Goal: Task Accomplishment & Management: Complete application form

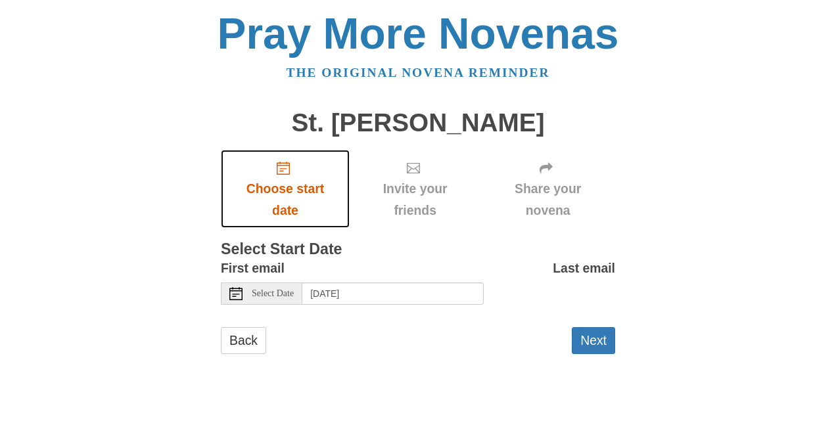
click at [291, 174] on link "Choose start date" at bounding box center [285, 189] width 129 height 78
click at [292, 187] on span "Choose start date" at bounding box center [285, 199] width 103 height 43
click at [289, 189] on span "Choose start date" at bounding box center [285, 199] width 103 height 43
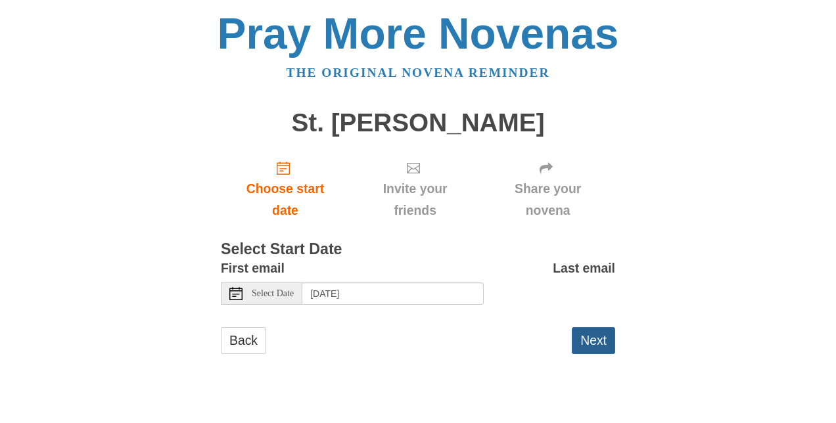
click at [594, 339] on button "Next" at bounding box center [593, 340] width 43 height 27
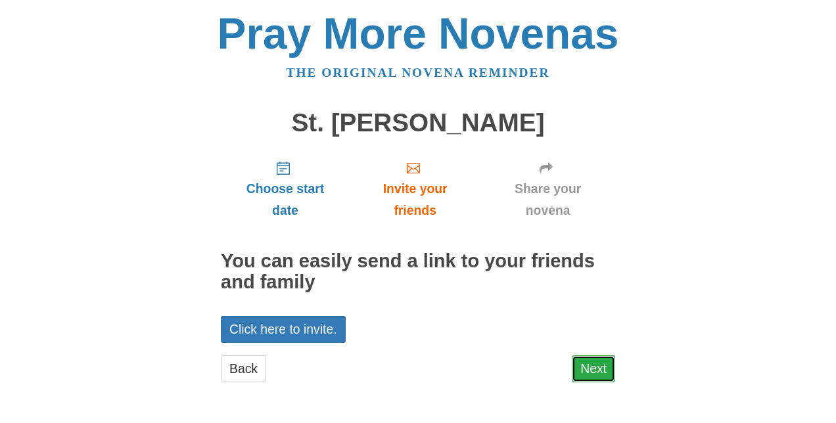
click at [588, 365] on link "Next" at bounding box center [593, 369] width 43 height 27
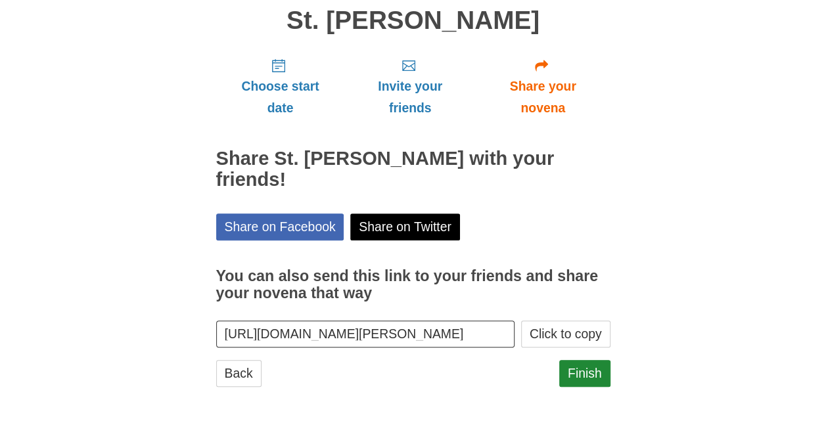
scroll to position [103, 0]
click at [582, 371] on link "Finish" at bounding box center [584, 373] width 51 height 27
